Goal: Information Seeking & Learning: Learn about a topic

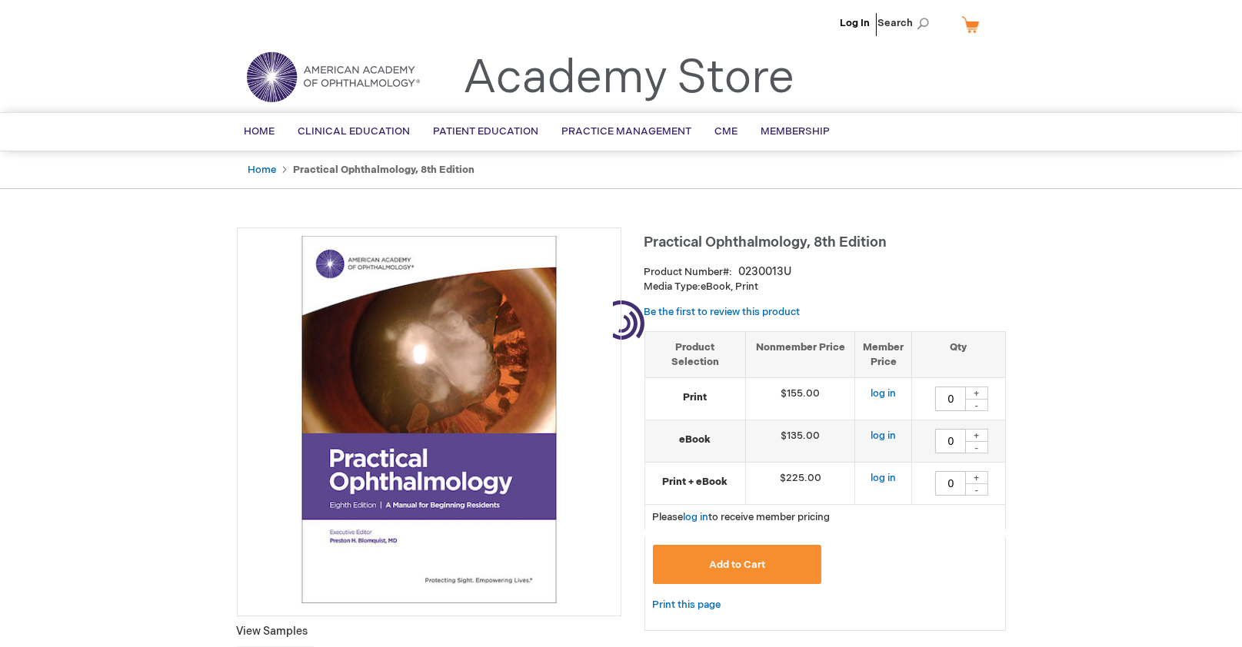
type input "0"
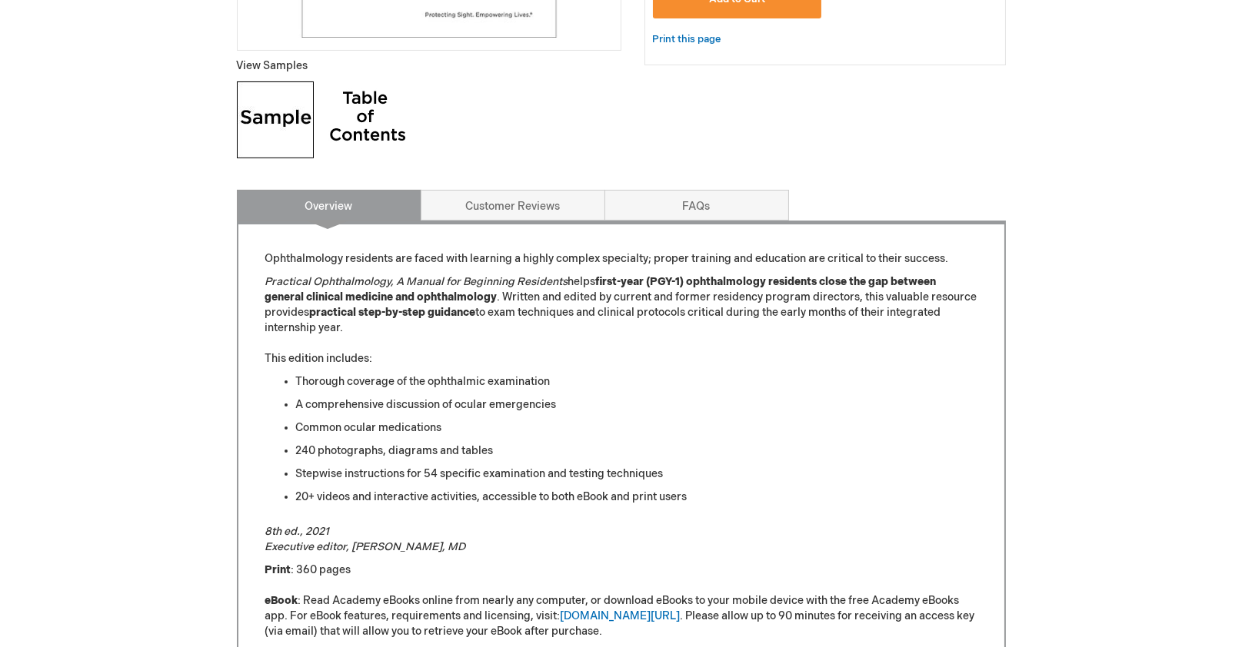
scroll to position [522, 0]
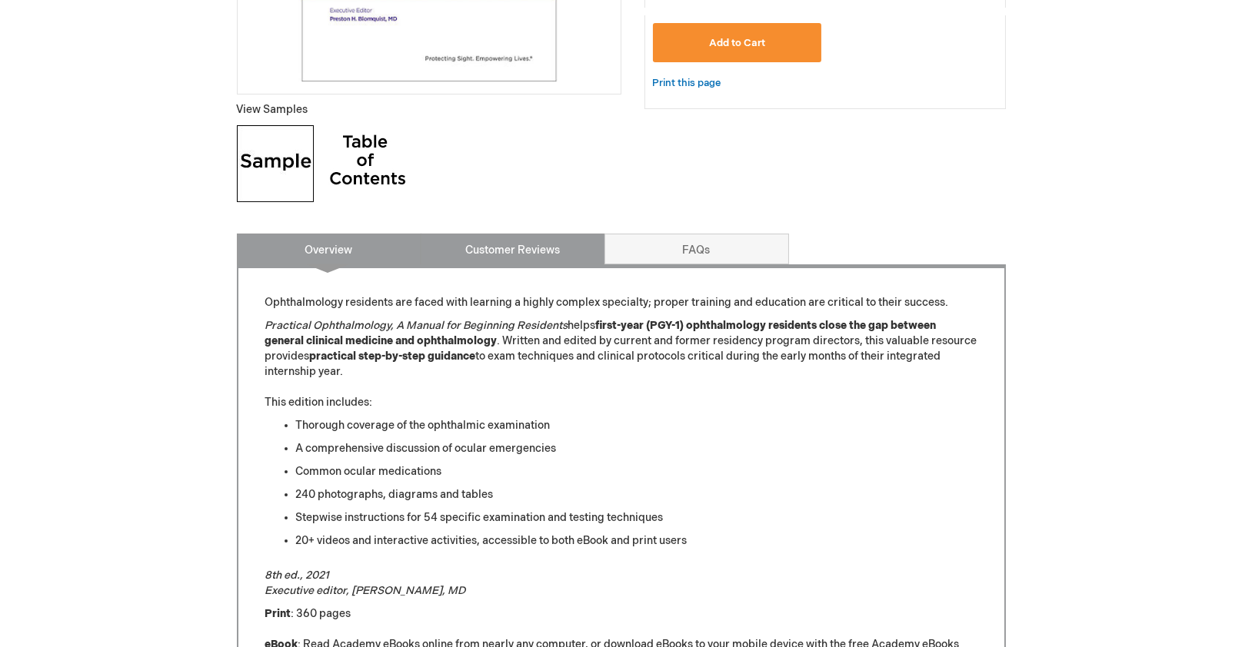
click at [507, 261] on link "Customer Reviews" at bounding box center [513, 249] width 185 height 31
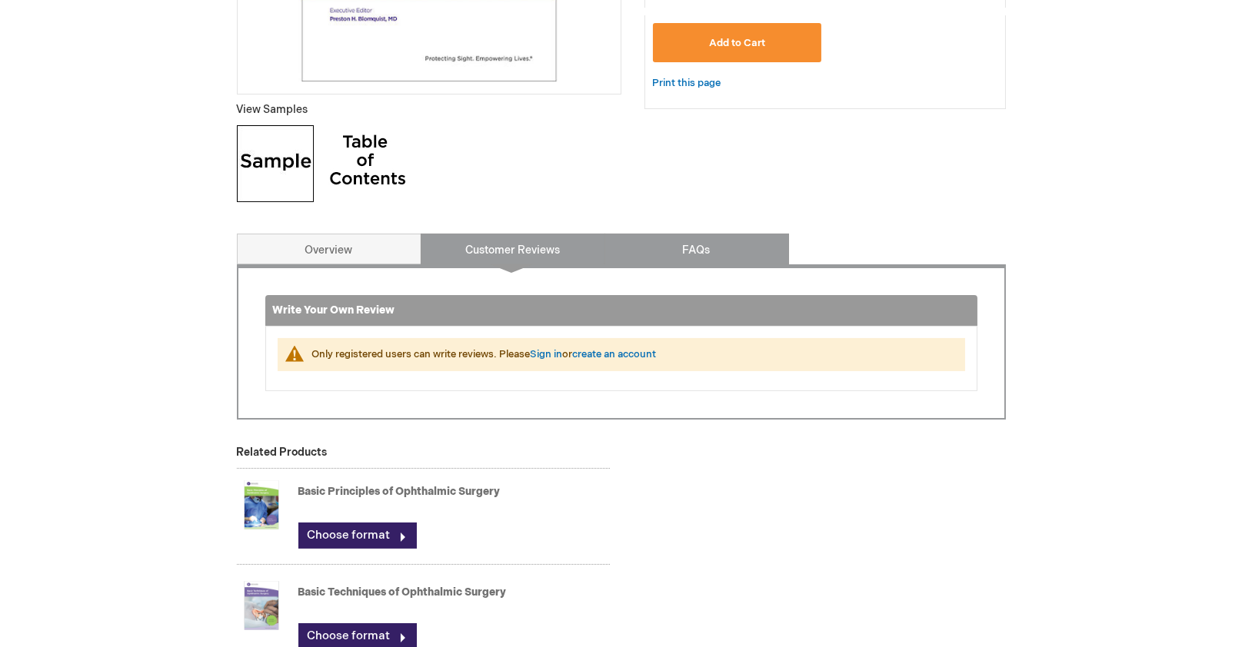
click at [636, 255] on link "FAQs" at bounding box center [696, 249] width 185 height 31
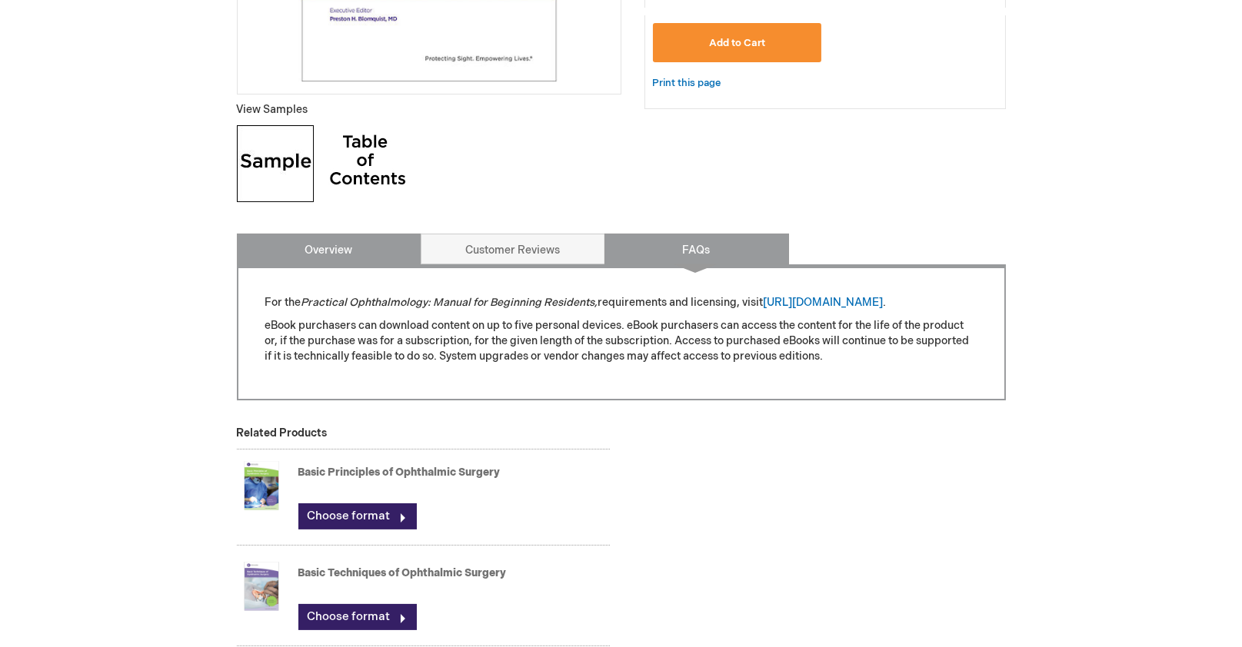
click at [362, 250] on link "Overview" at bounding box center [329, 249] width 185 height 31
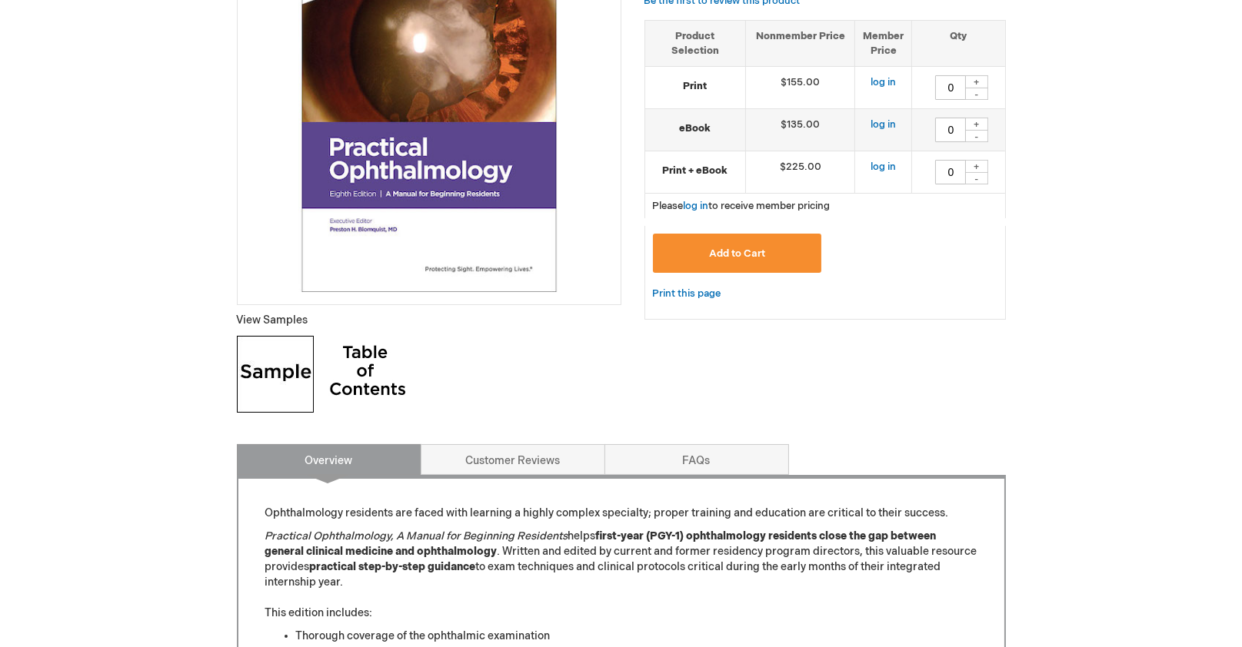
scroll to position [0, 0]
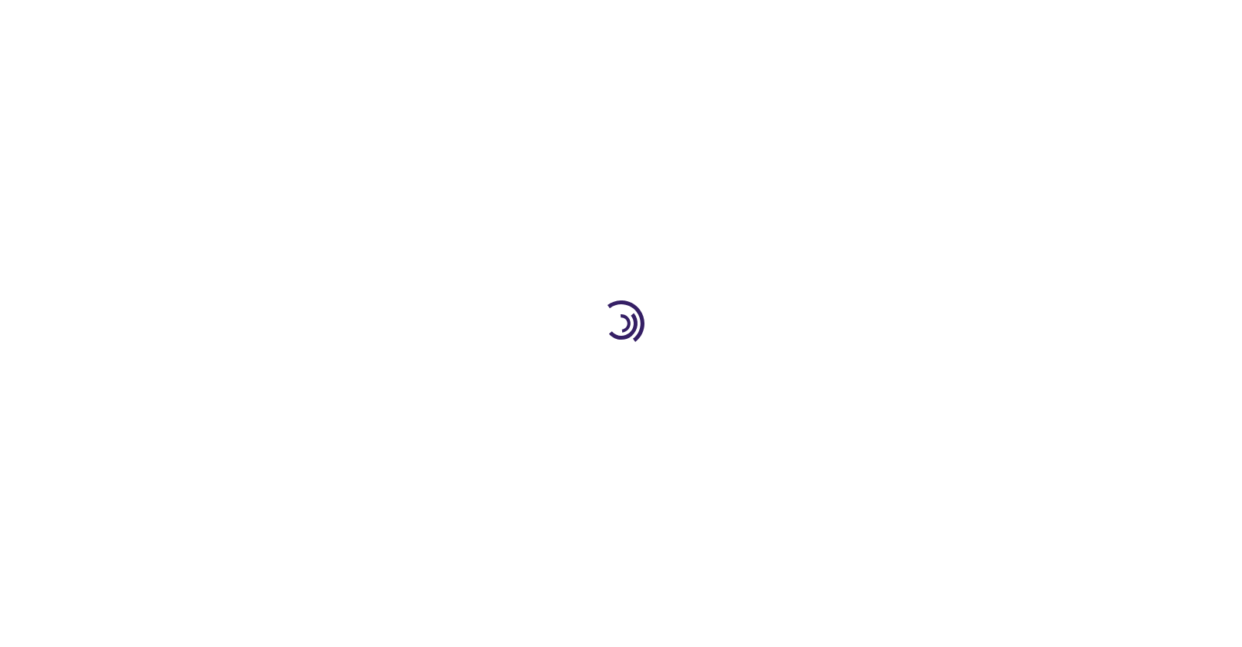
type input "0"
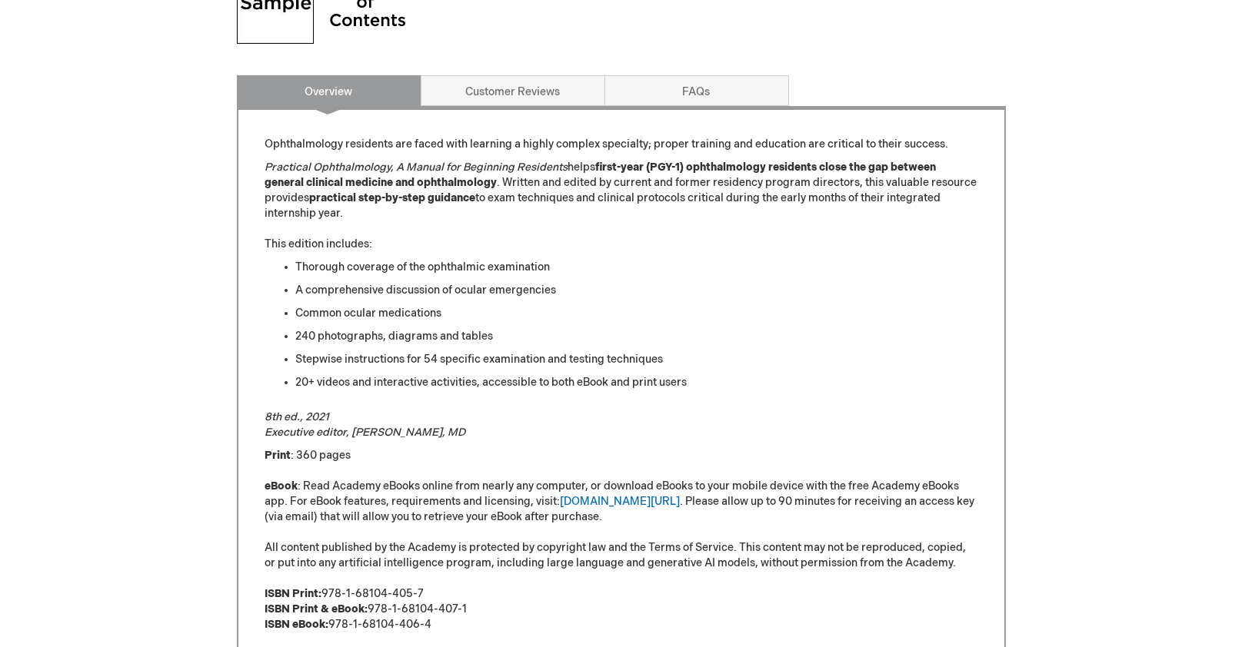
scroll to position [684, 0]
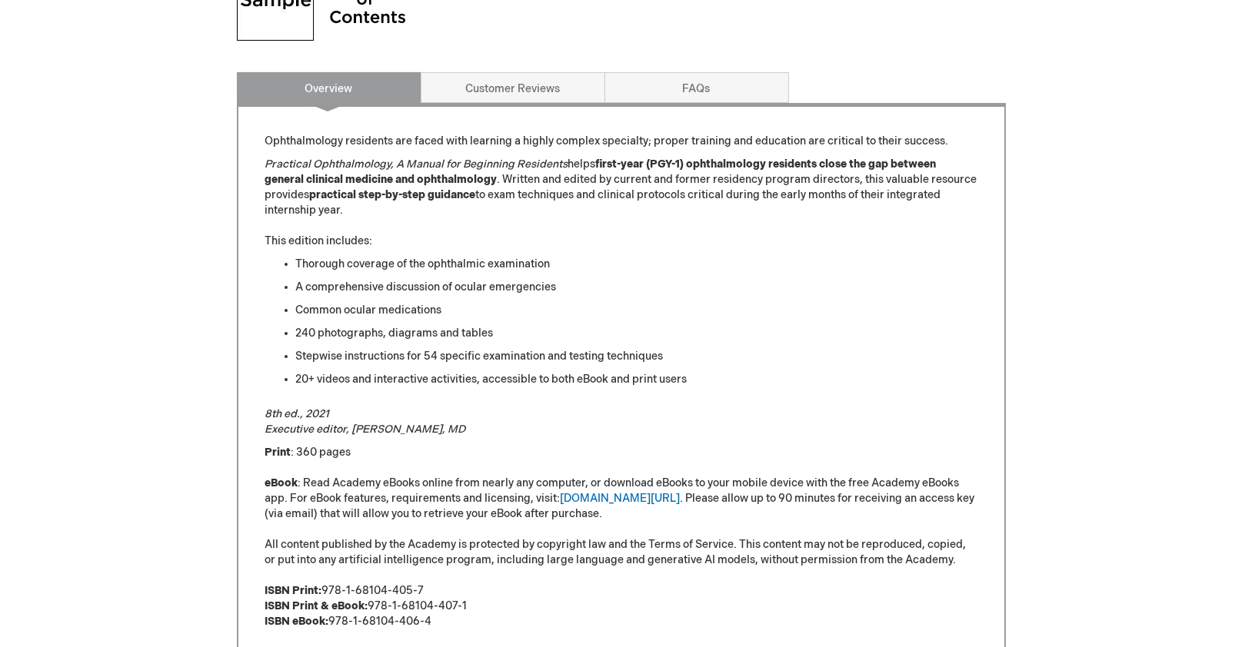
click at [404, 424] on em "8th ed., 2021 Executive editor, [PERSON_NAME], MD" at bounding box center [365, 422] width 201 height 28
